Goal: Task Accomplishment & Management: Complete application form

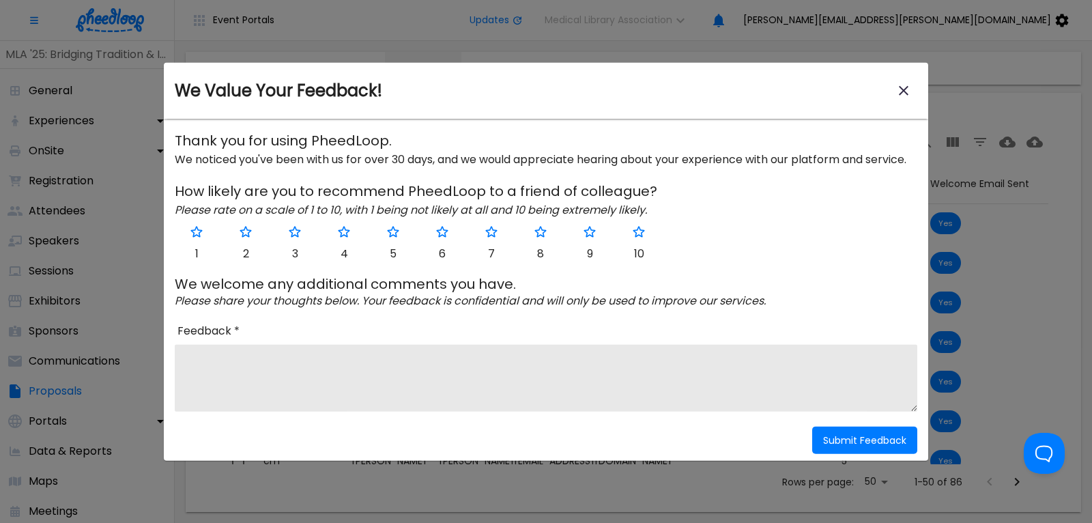
click at [906, 91] on icon "close-modal" at bounding box center [903, 91] width 16 height 16
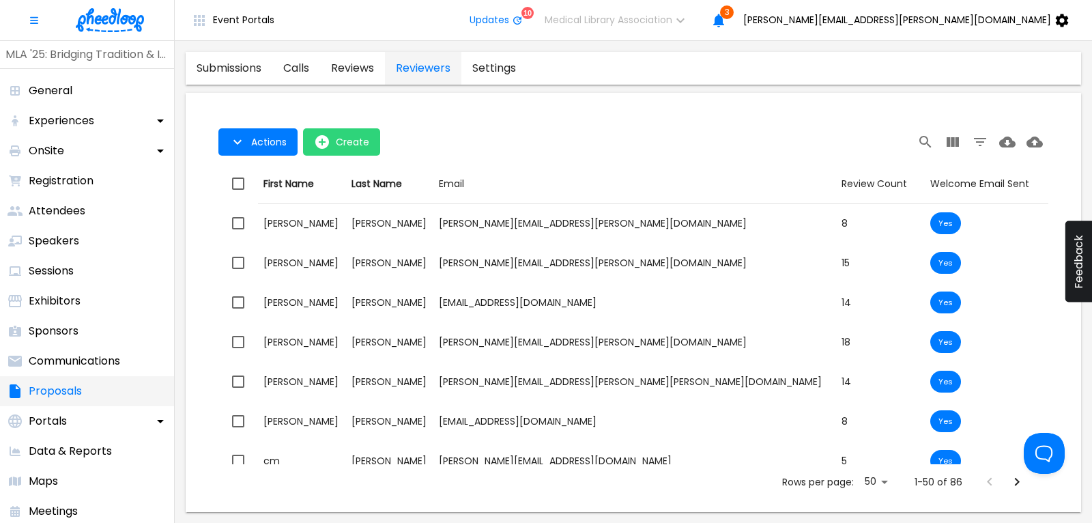
click at [67, 389] on p "Proposals" at bounding box center [55, 391] width 53 height 16
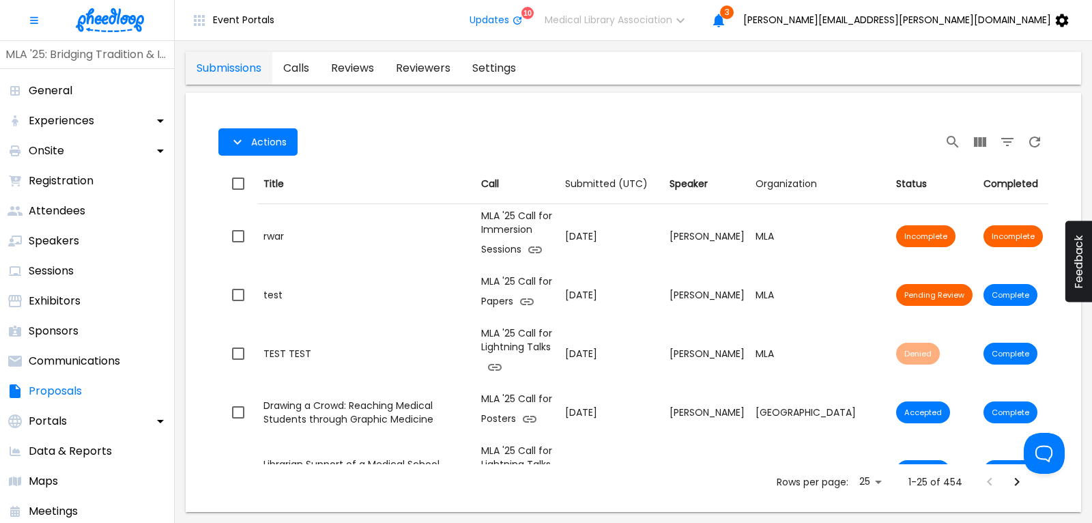
click at [306, 68] on link "calls" at bounding box center [296, 68] width 48 height 33
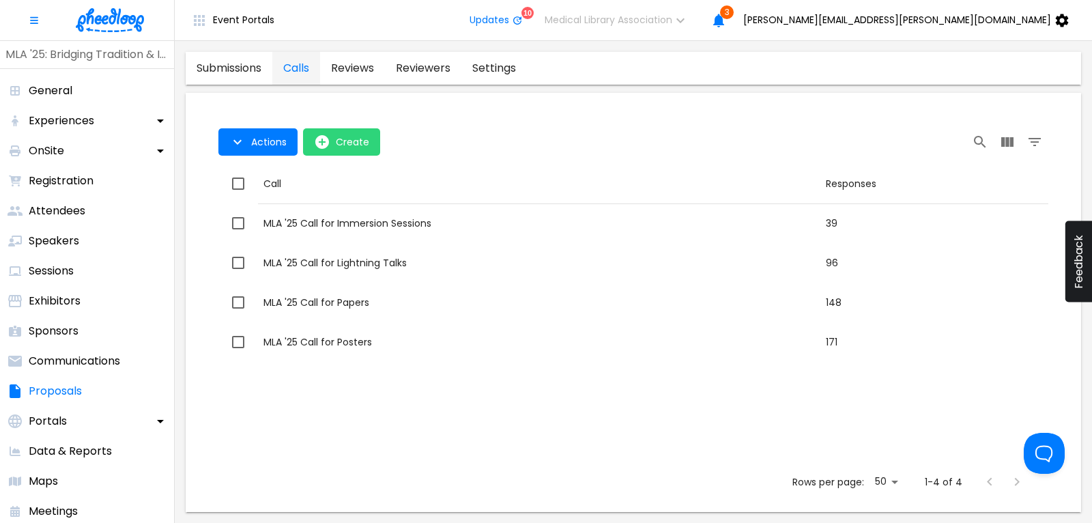
click at [99, 19] on img at bounding box center [110, 20] width 68 height 24
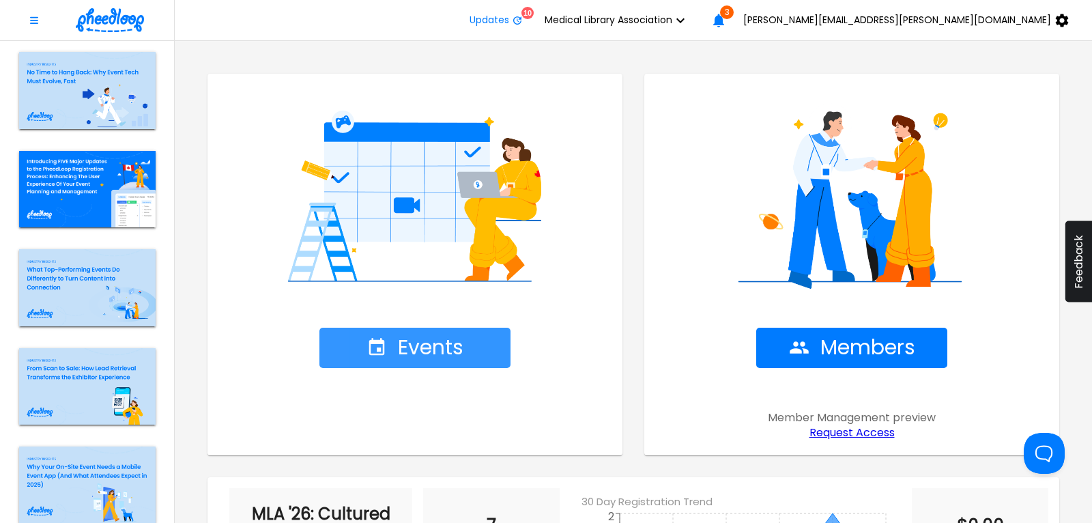
click at [418, 333] on button "Events" at bounding box center [414, 347] width 191 height 40
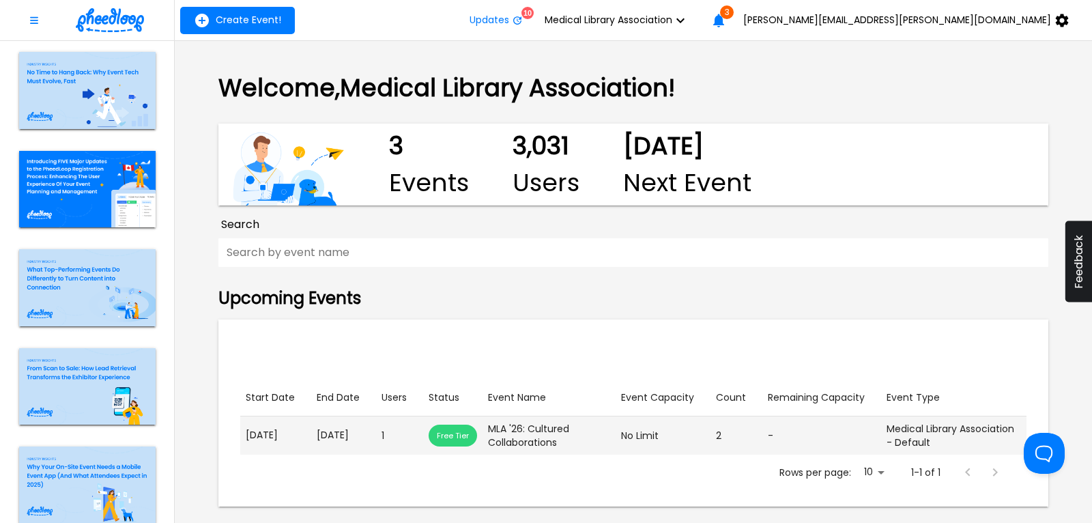
click at [332, 435] on p "[DATE]" at bounding box center [344, 435] width 54 height 14
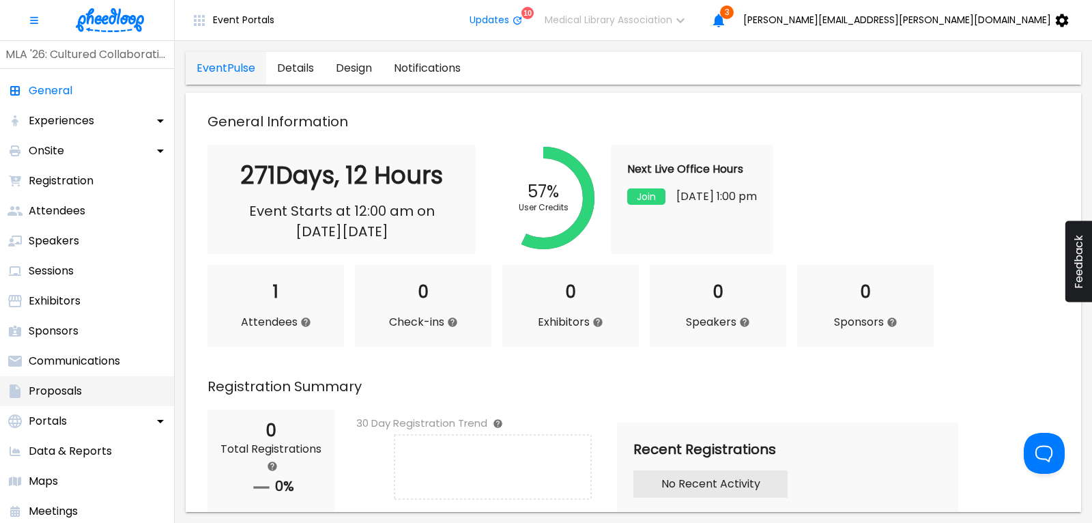
click at [81, 385] on p "Proposals" at bounding box center [55, 391] width 53 height 16
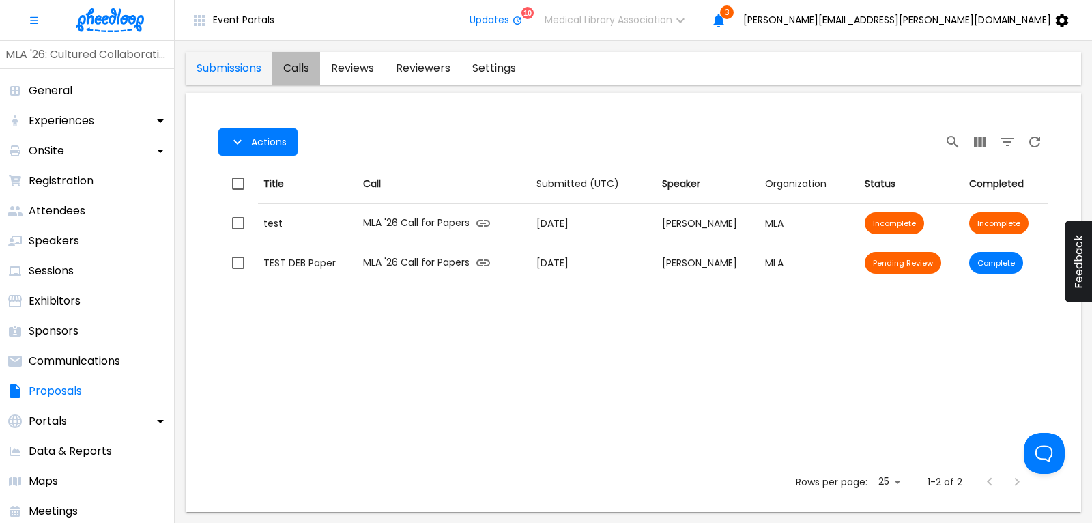
click at [305, 65] on link "calls" at bounding box center [296, 68] width 48 height 33
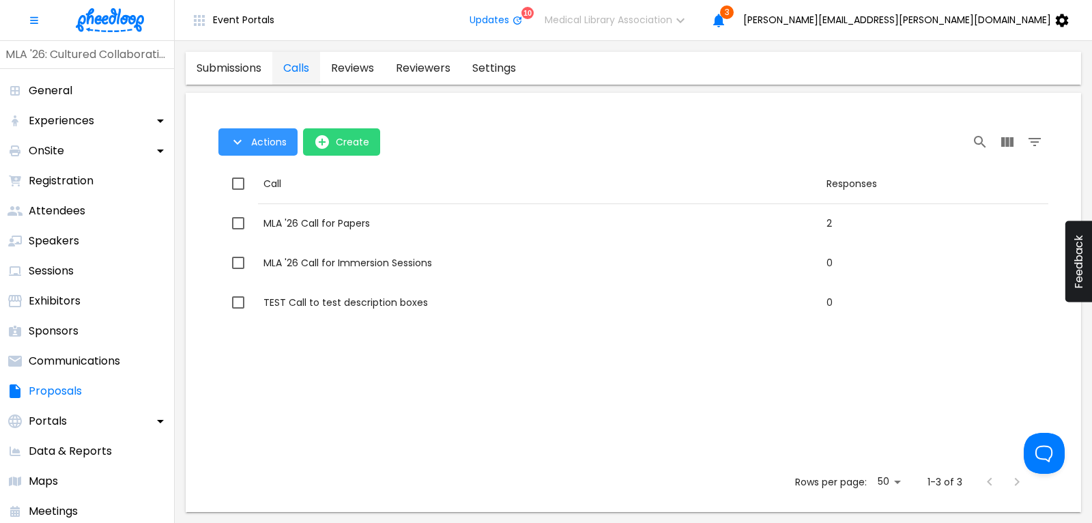
click at [252, 149] on button "Actions" at bounding box center [257, 141] width 79 height 27
click at [444, 177] on div at bounding box center [546, 261] width 1092 height 523
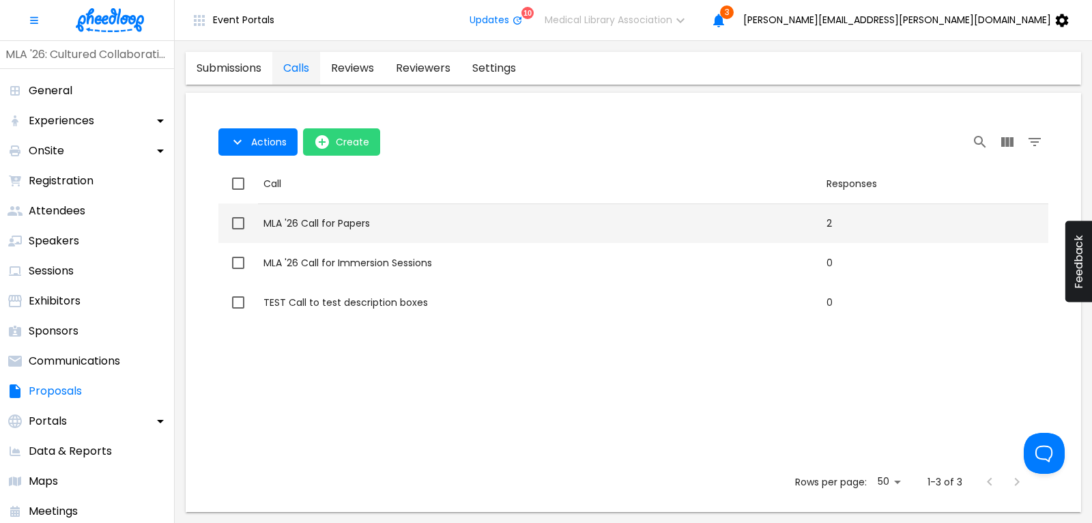
click at [340, 226] on div "MLA '26 Call for Papers" at bounding box center [539, 223] width 552 height 14
checkbox input "true"
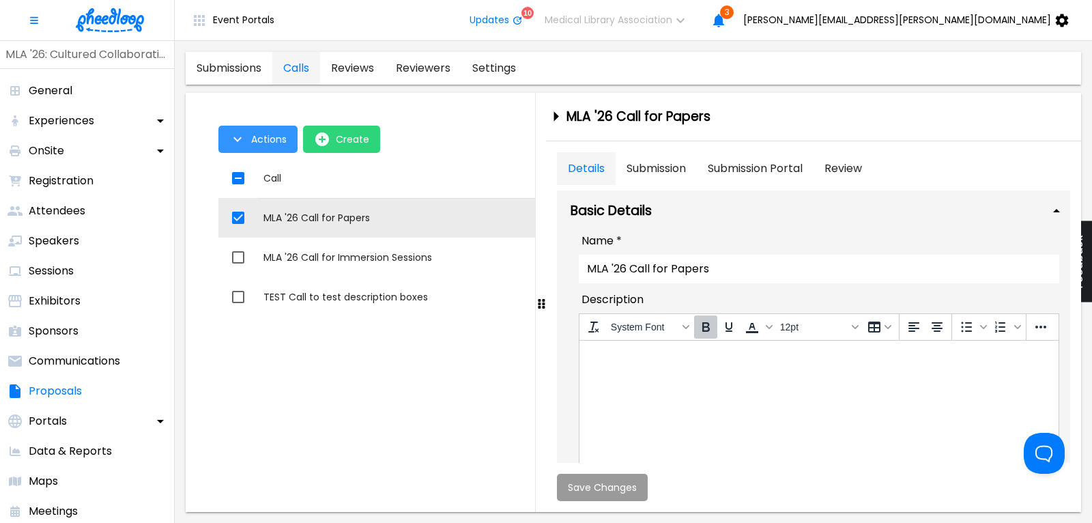
click at [249, 135] on button "Actions" at bounding box center [257, 139] width 79 height 27
click at [264, 168] on li "Application Link" at bounding box center [271, 170] width 106 height 25
click at [330, 257] on div at bounding box center [546, 261] width 1092 height 523
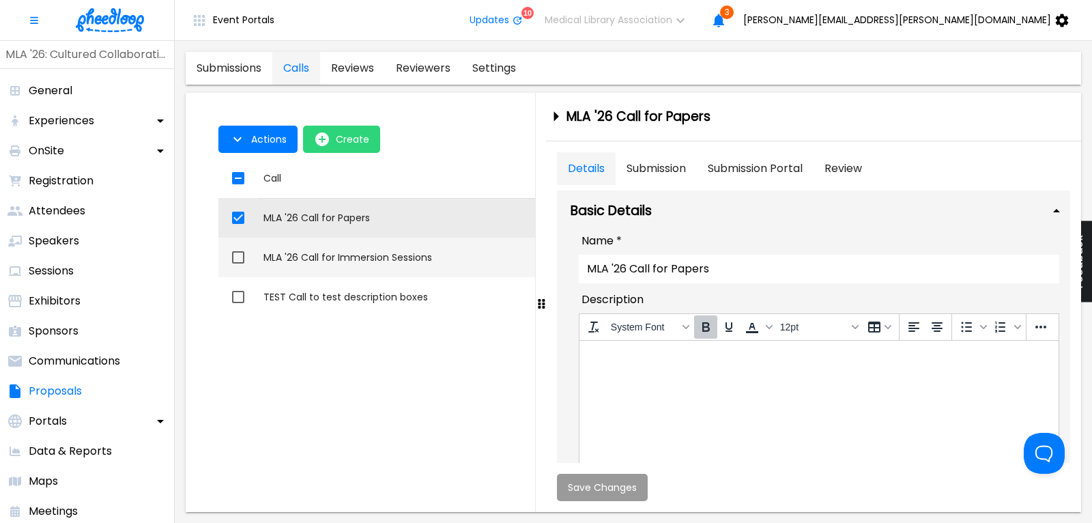
click at [237, 253] on input "checkbox" at bounding box center [238, 257] width 29 height 29
checkbox input "true"
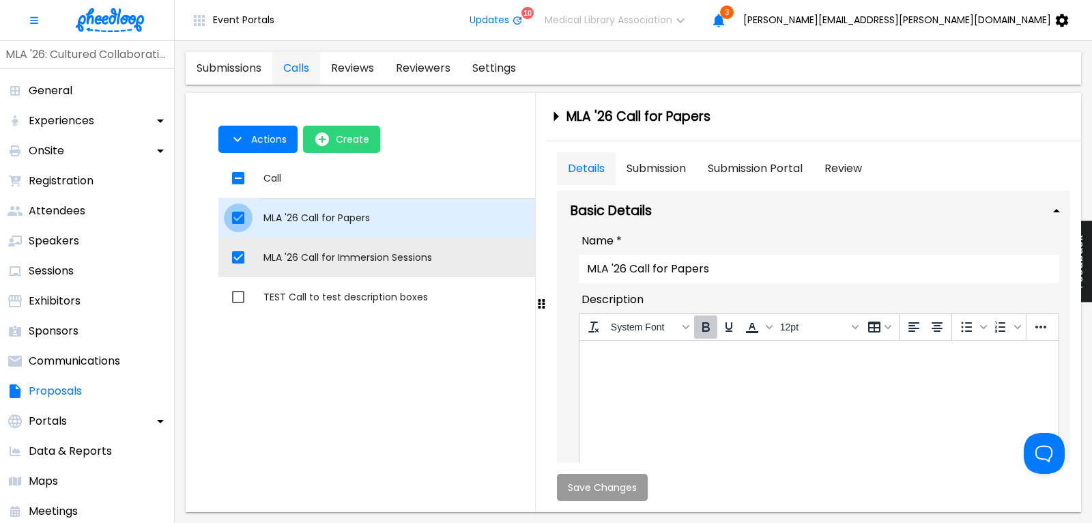
click at [237, 216] on input "checkbox" at bounding box center [238, 217] width 29 height 29
checkbox input "false"
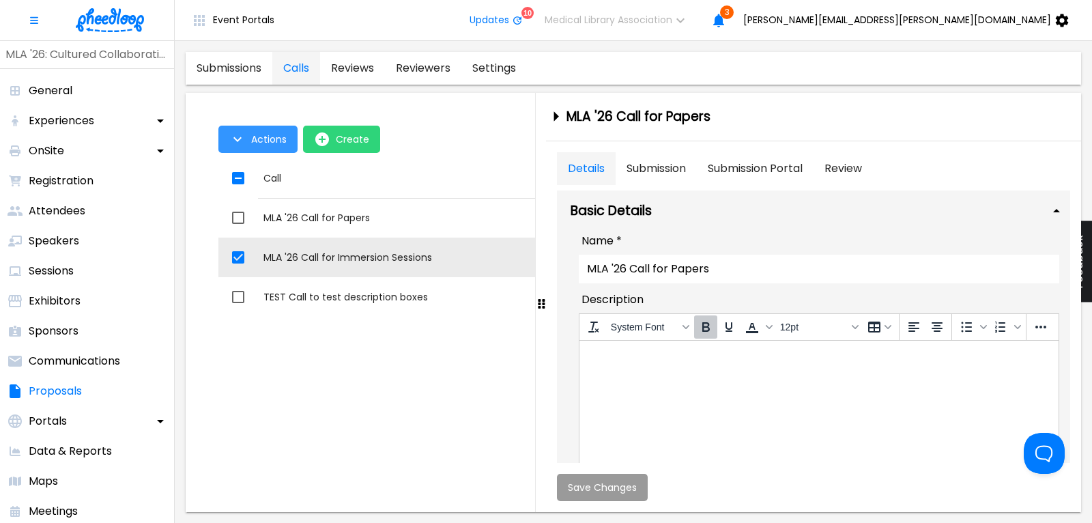
click at [259, 138] on span "Actions" at bounding box center [268, 139] width 35 height 11
click at [266, 168] on li "Application Link" at bounding box center [271, 170] width 106 height 25
click at [466, 132] on div at bounding box center [546, 261] width 1092 height 523
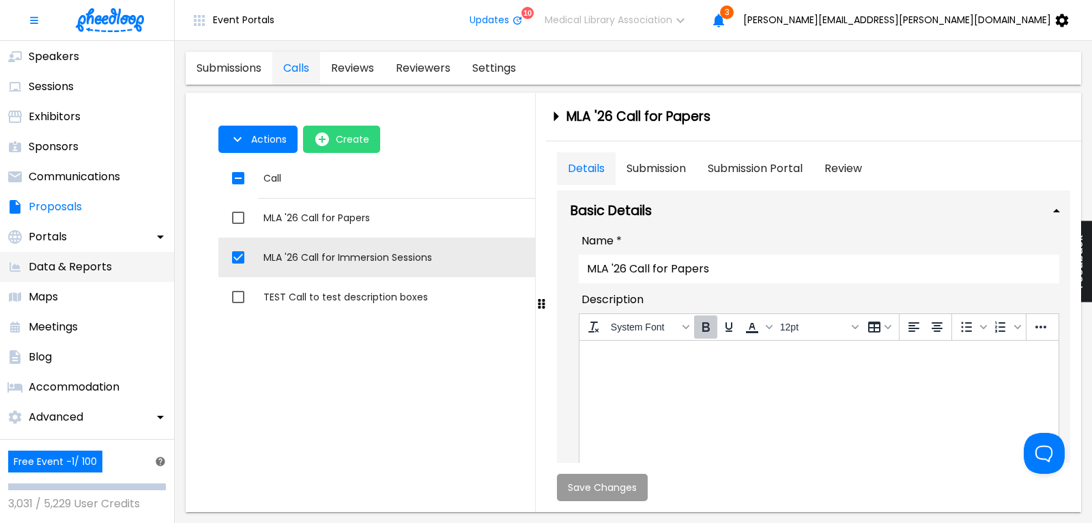
click at [67, 266] on p "Data & Reports" at bounding box center [70, 267] width 83 height 16
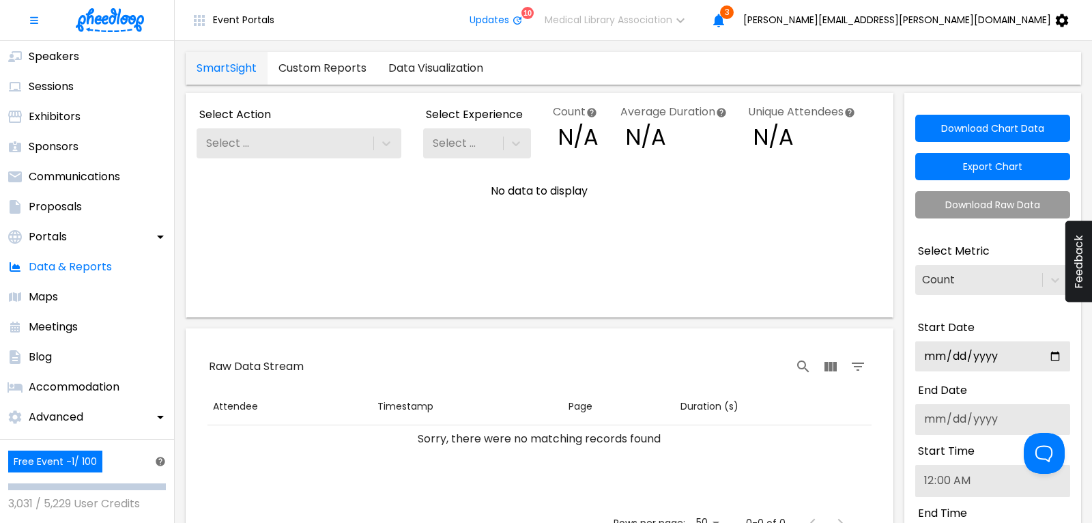
click at [350, 70] on link "Custom Reports" at bounding box center [322, 68] width 110 height 33
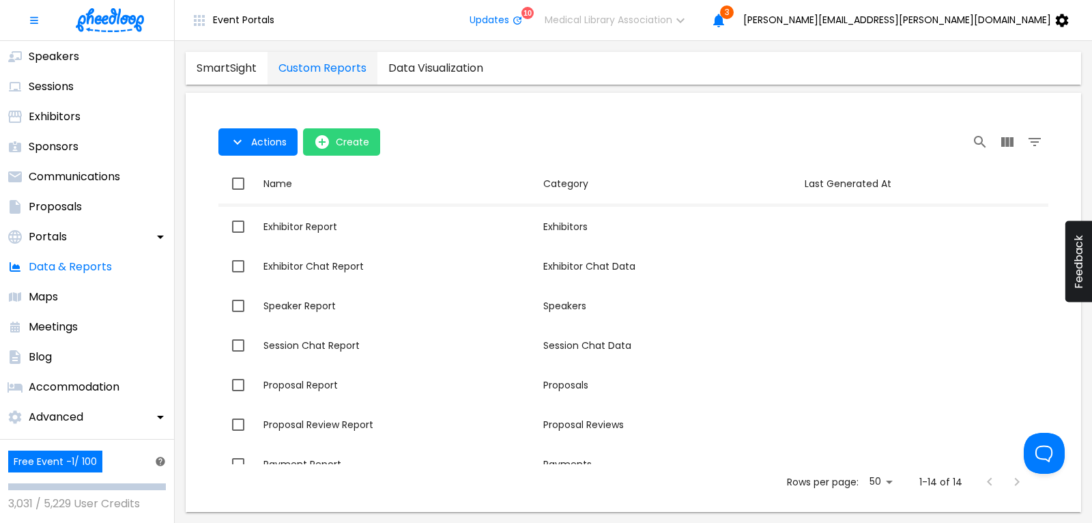
scroll to position [276, 0]
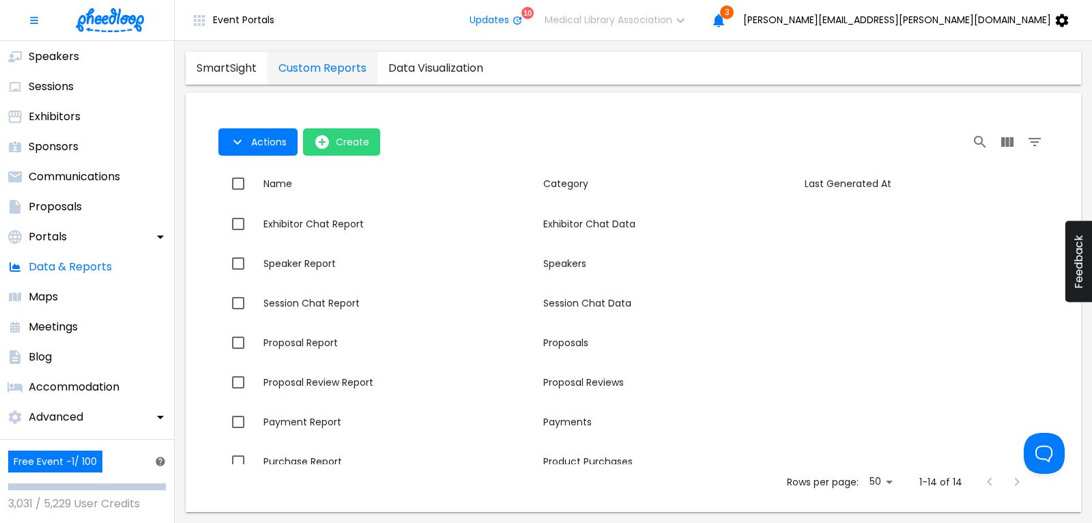
click at [132, 24] on img at bounding box center [110, 20] width 68 height 24
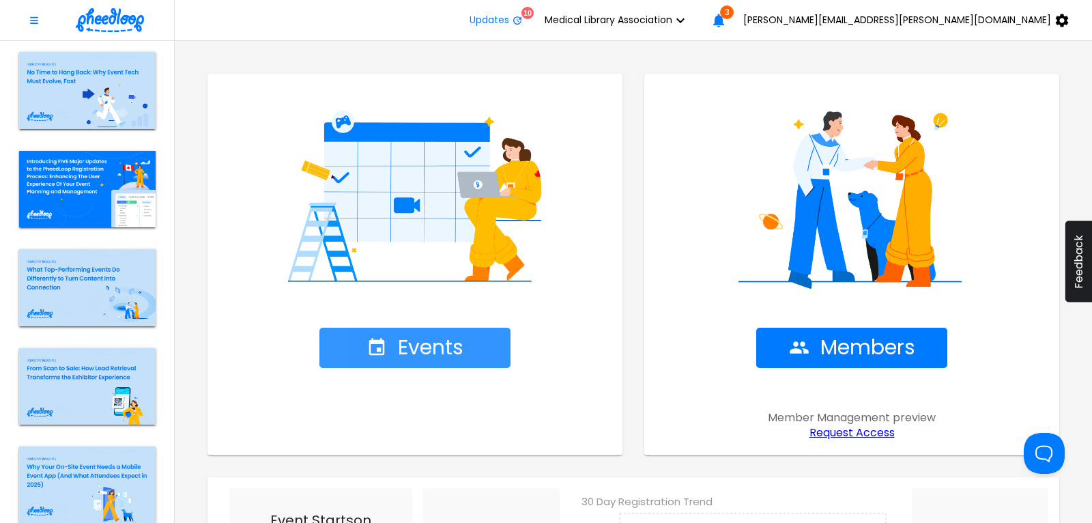
click at [431, 336] on span "Events" at bounding box center [414, 348] width 97 height 24
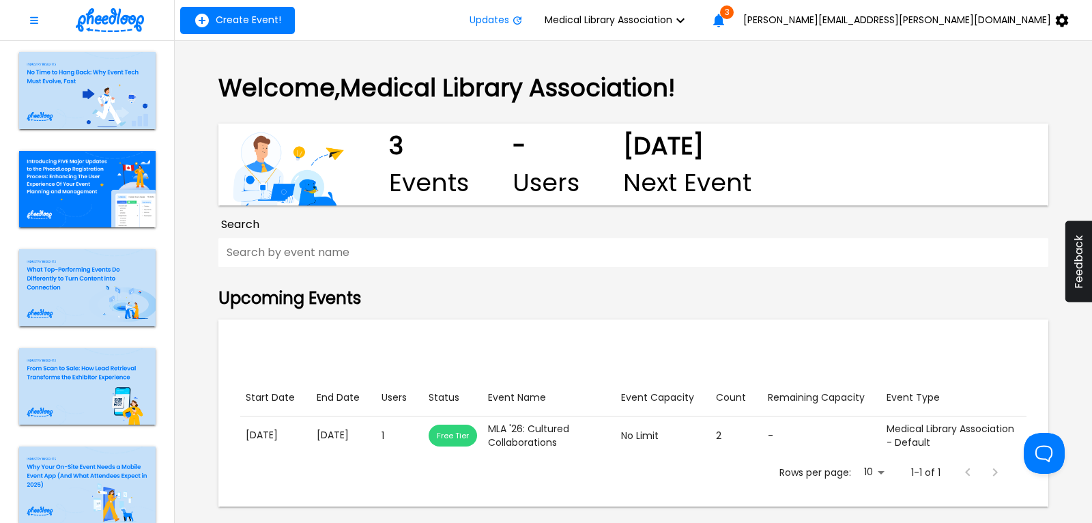
scroll to position [287, 0]
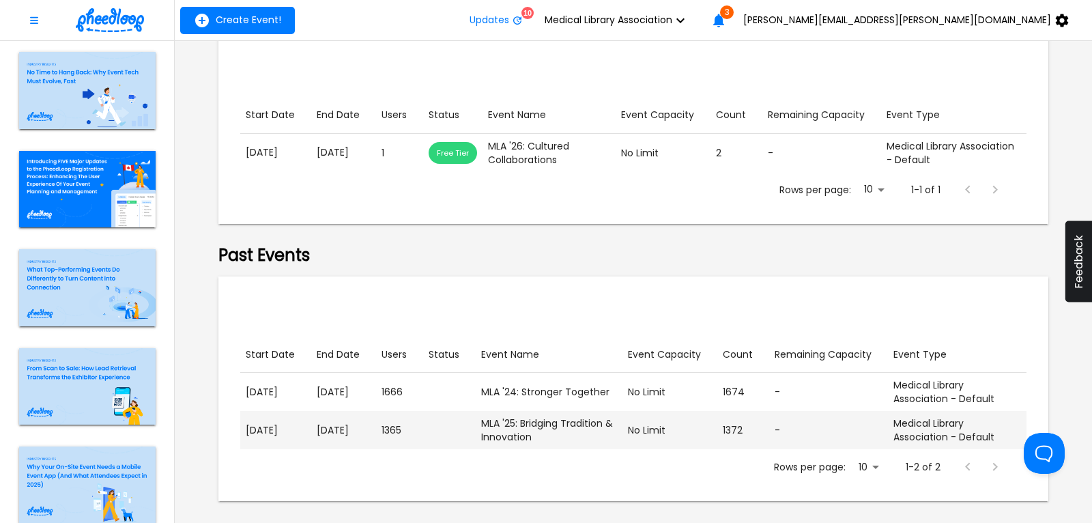
click at [282, 428] on p "[DATE]" at bounding box center [276, 430] width 60 height 14
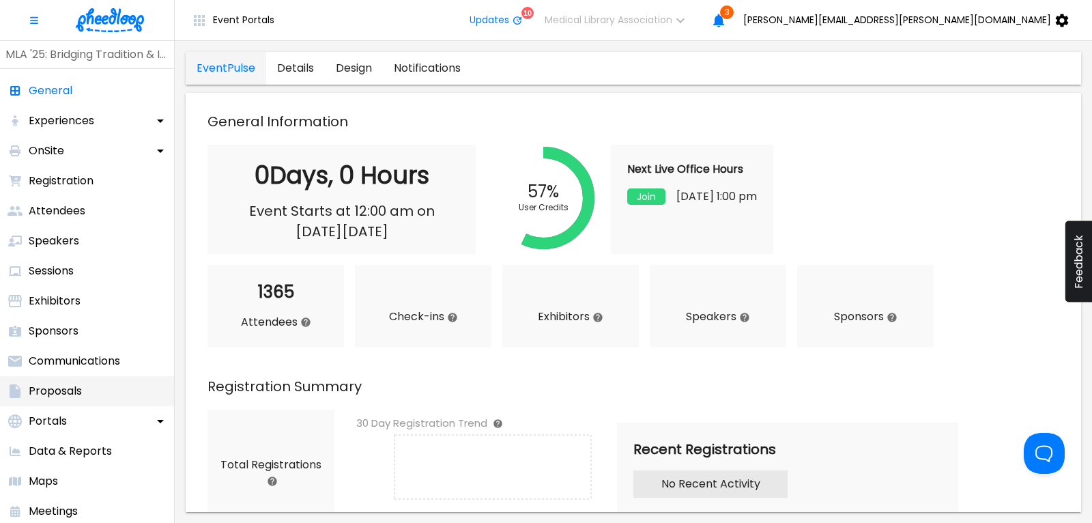
click at [67, 388] on p "Proposals" at bounding box center [55, 391] width 53 height 16
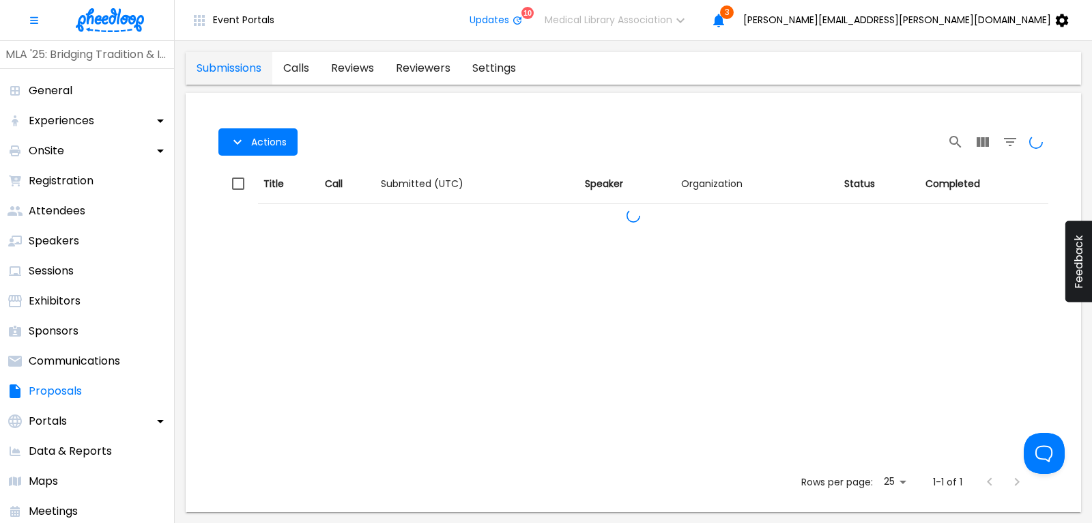
click at [302, 65] on link "calls" at bounding box center [296, 68] width 48 height 33
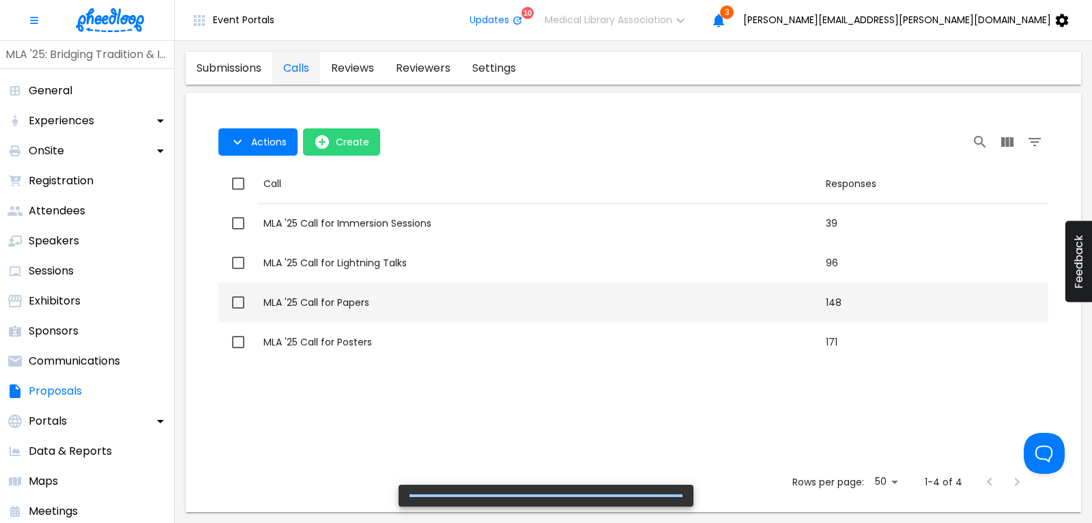
click at [353, 305] on div "MLA '25 Call for Papers" at bounding box center [538, 302] width 551 height 14
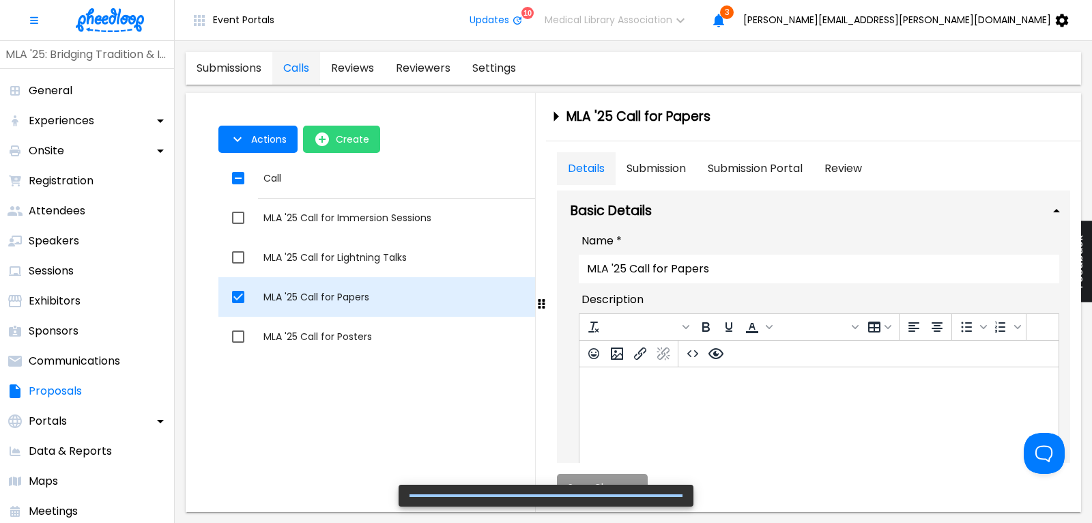
checkbox input "true"
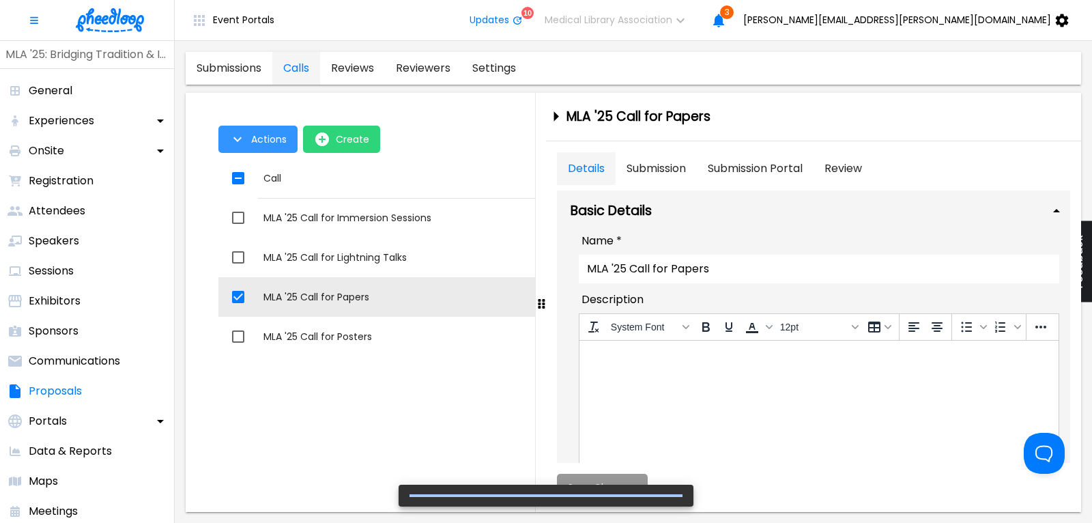
click at [265, 134] on span "Actions" at bounding box center [268, 139] width 35 height 11
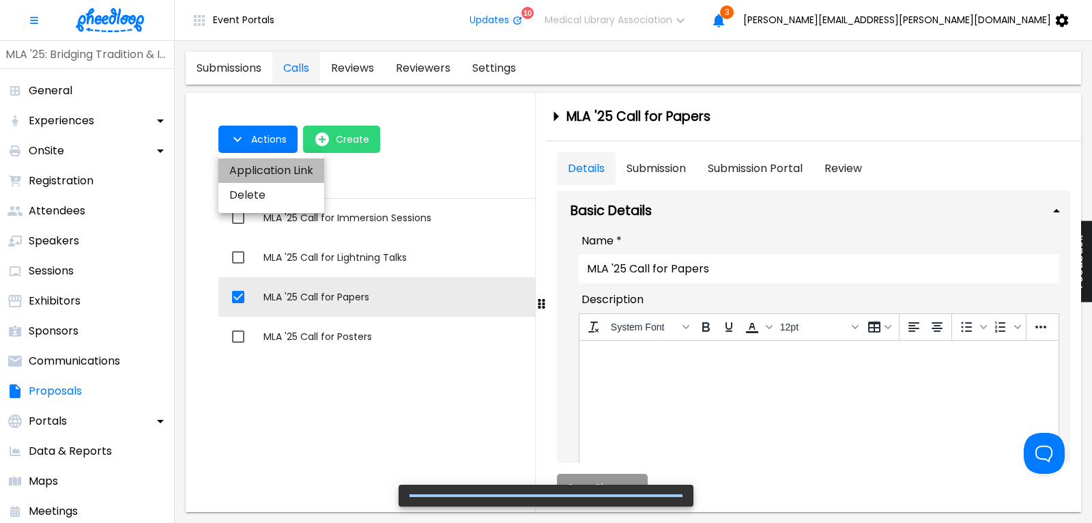
click at [265, 170] on li "Application Link" at bounding box center [271, 170] width 106 height 25
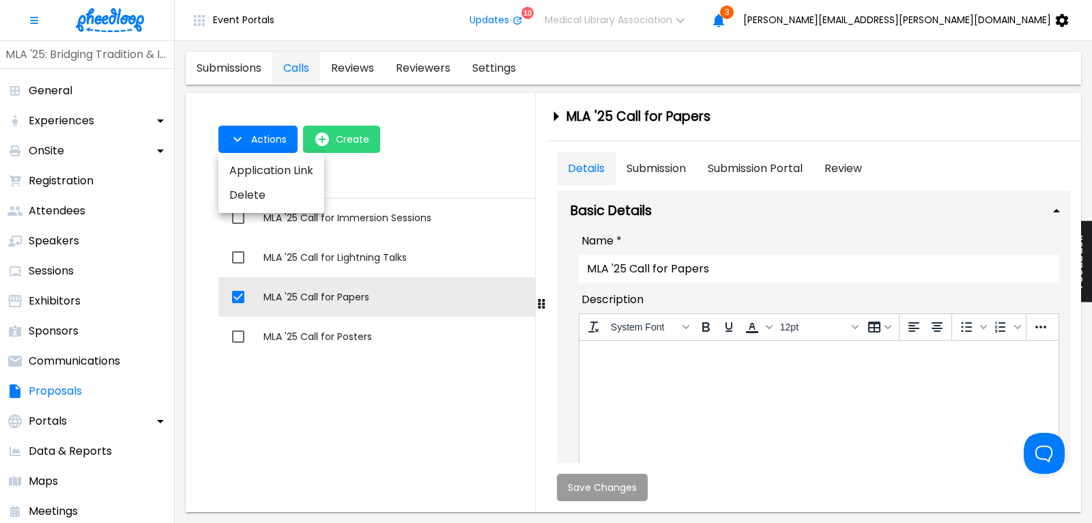
click at [105, 24] on div at bounding box center [546, 261] width 1092 height 523
click at [111, 20] on img at bounding box center [110, 20] width 68 height 24
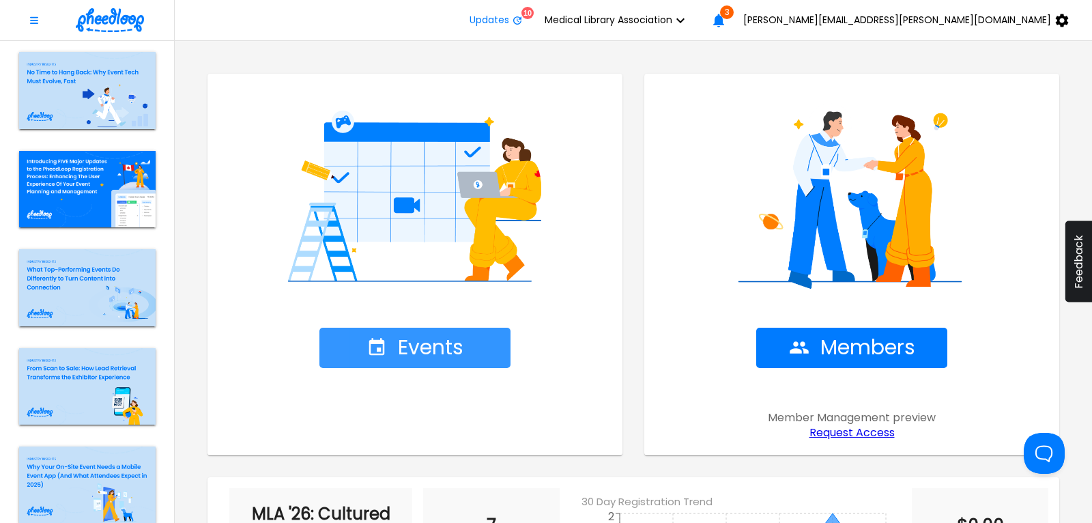
click at [419, 342] on span "Events" at bounding box center [414, 348] width 97 height 24
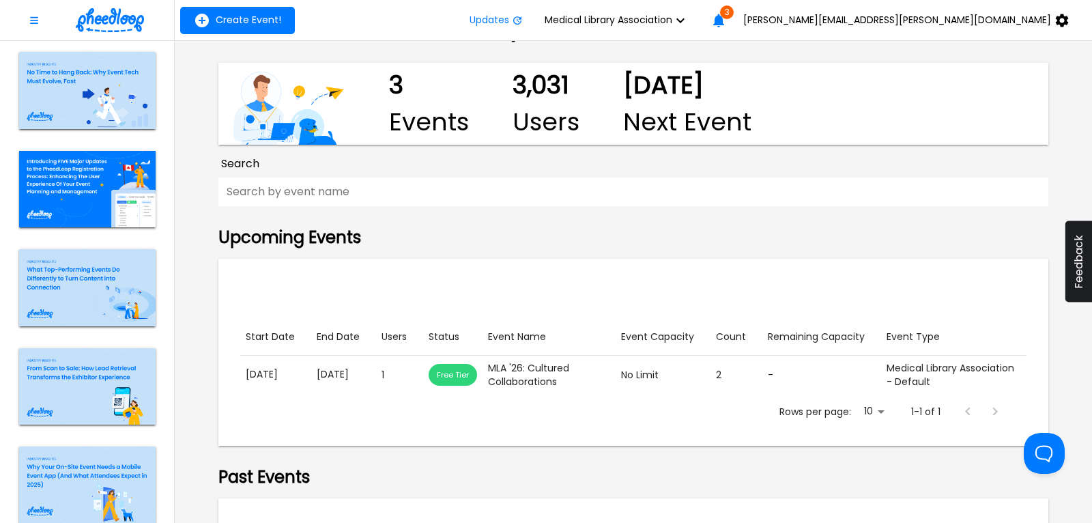
scroll to position [92, 0]
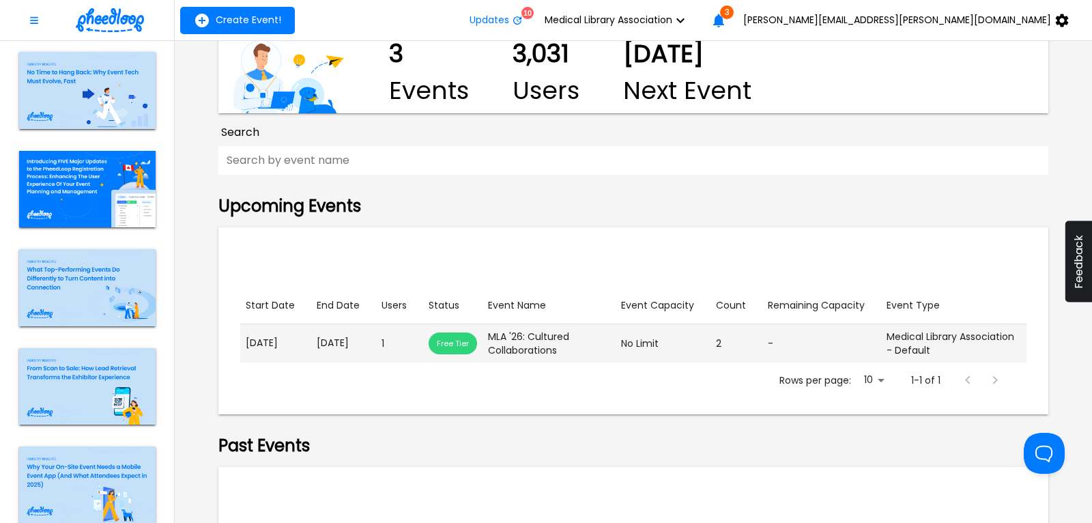
click at [357, 344] on p "[DATE]" at bounding box center [344, 343] width 54 height 14
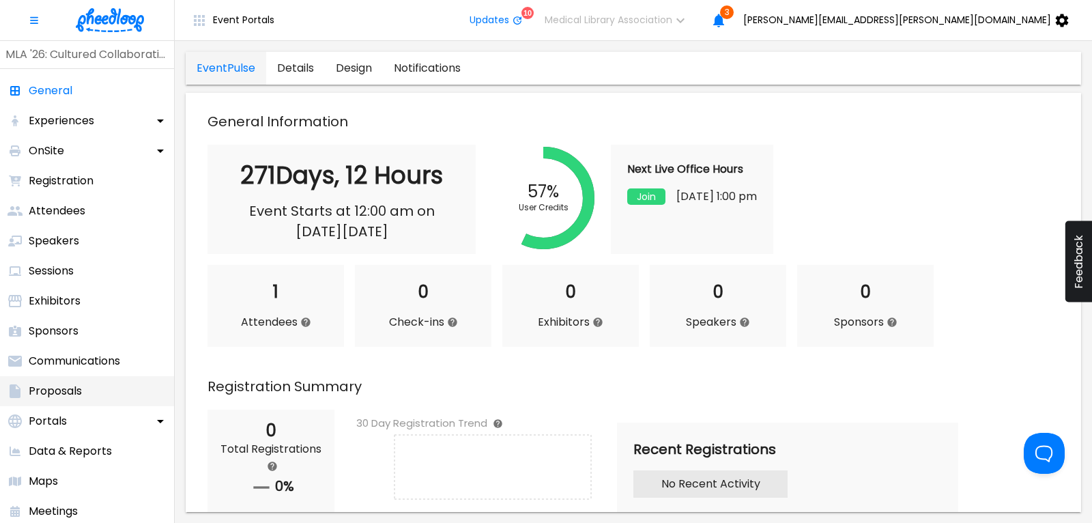
click at [84, 390] on li "Proposals" at bounding box center [87, 391] width 174 height 30
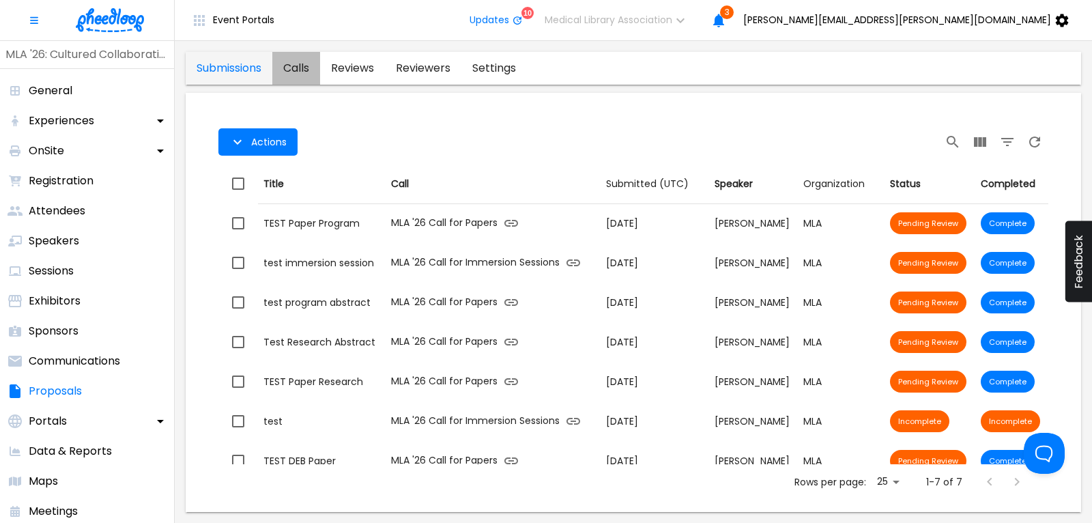
click at [302, 69] on link "calls" at bounding box center [296, 68] width 48 height 33
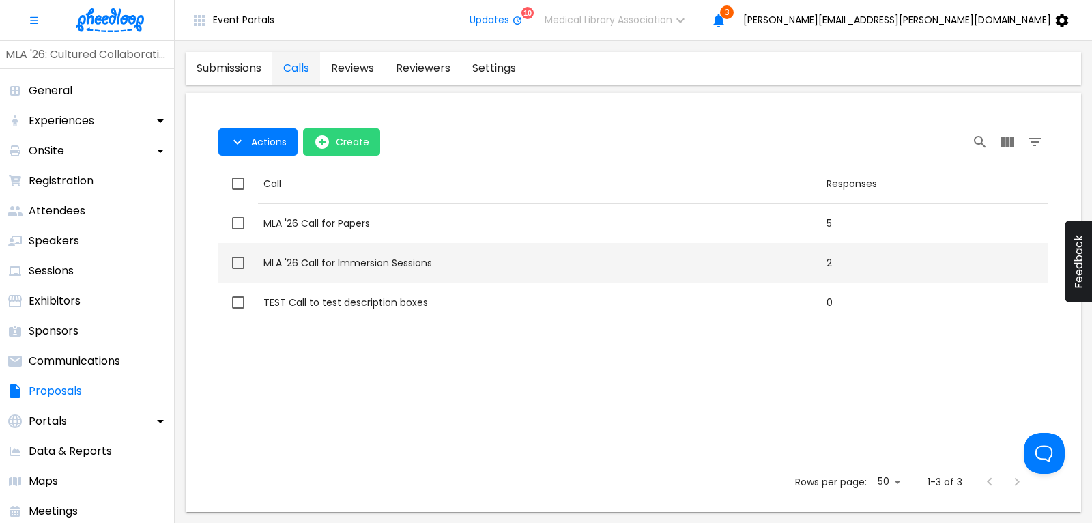
click at [385, 261] on div "MLA '26 Call for Immersion Sessions" at bounding box center [539, 263] width 552 height 14
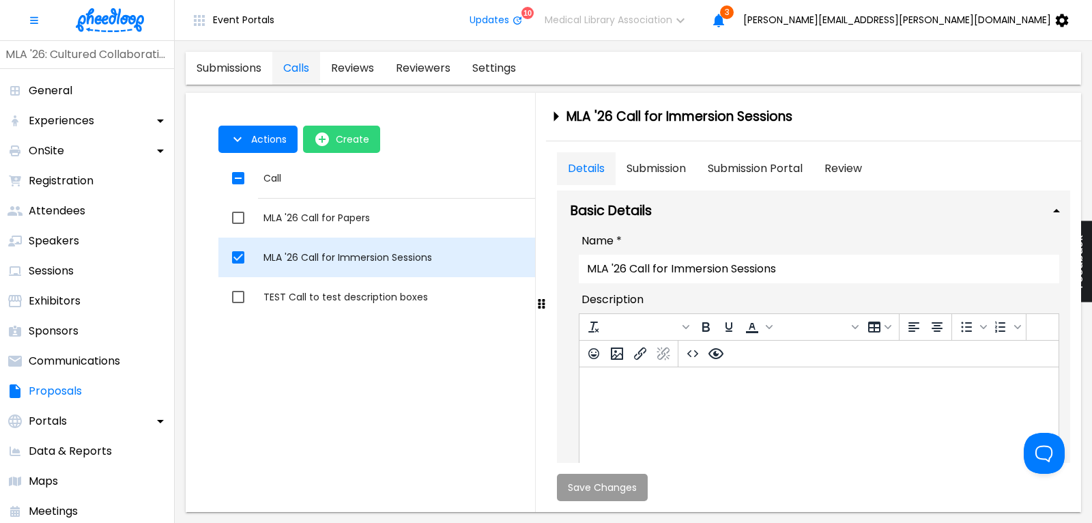
checkbox input "true"
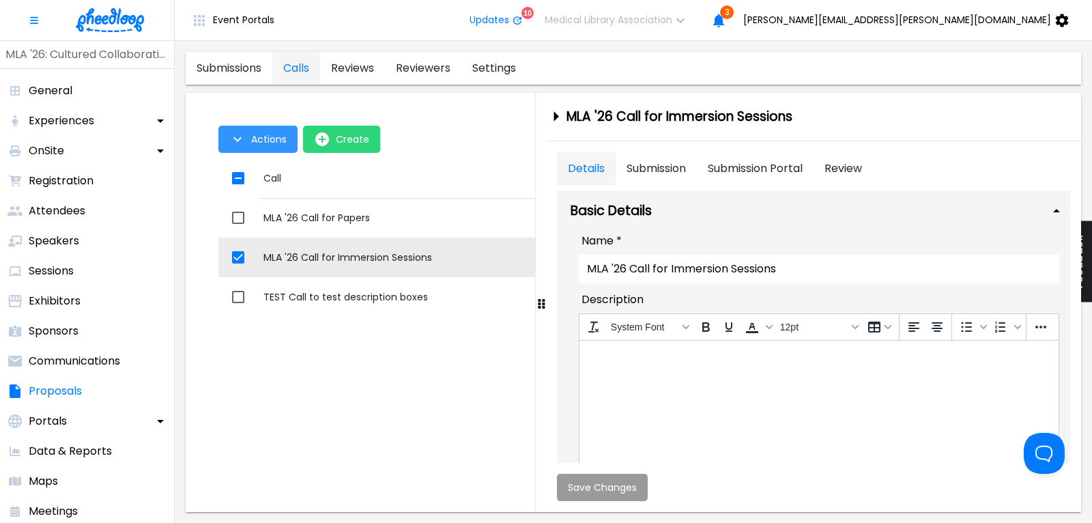
click at [254, 140] on span "Actions" at bounding box center [268, 139] width 35 height 11
click at [257, 168] on li "Application Link" at bounding box center [271, 170] width 106 height 25
